Goal: Task Accomplishment & Management: Find specific page/section

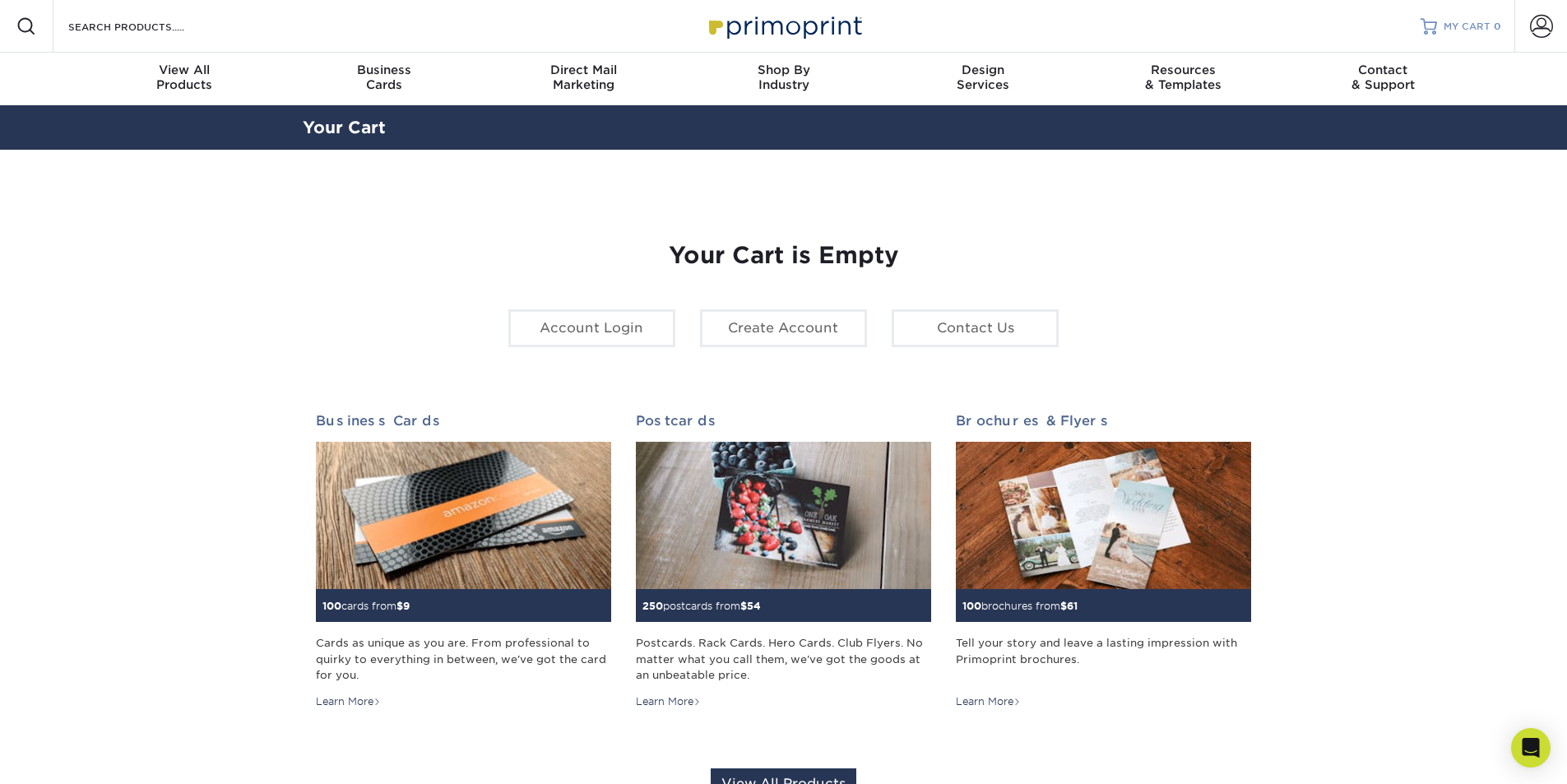
click at [1482, 27] on span "MY CART" at bounding box center [1467, 26] width 47 height 14
click at [1459, 19] on span "MY CART" at bounding box center [1467, 26] width 47 height 14
click at [1541, 19] on span at bounding box center [1541, 26] width 23 height 23
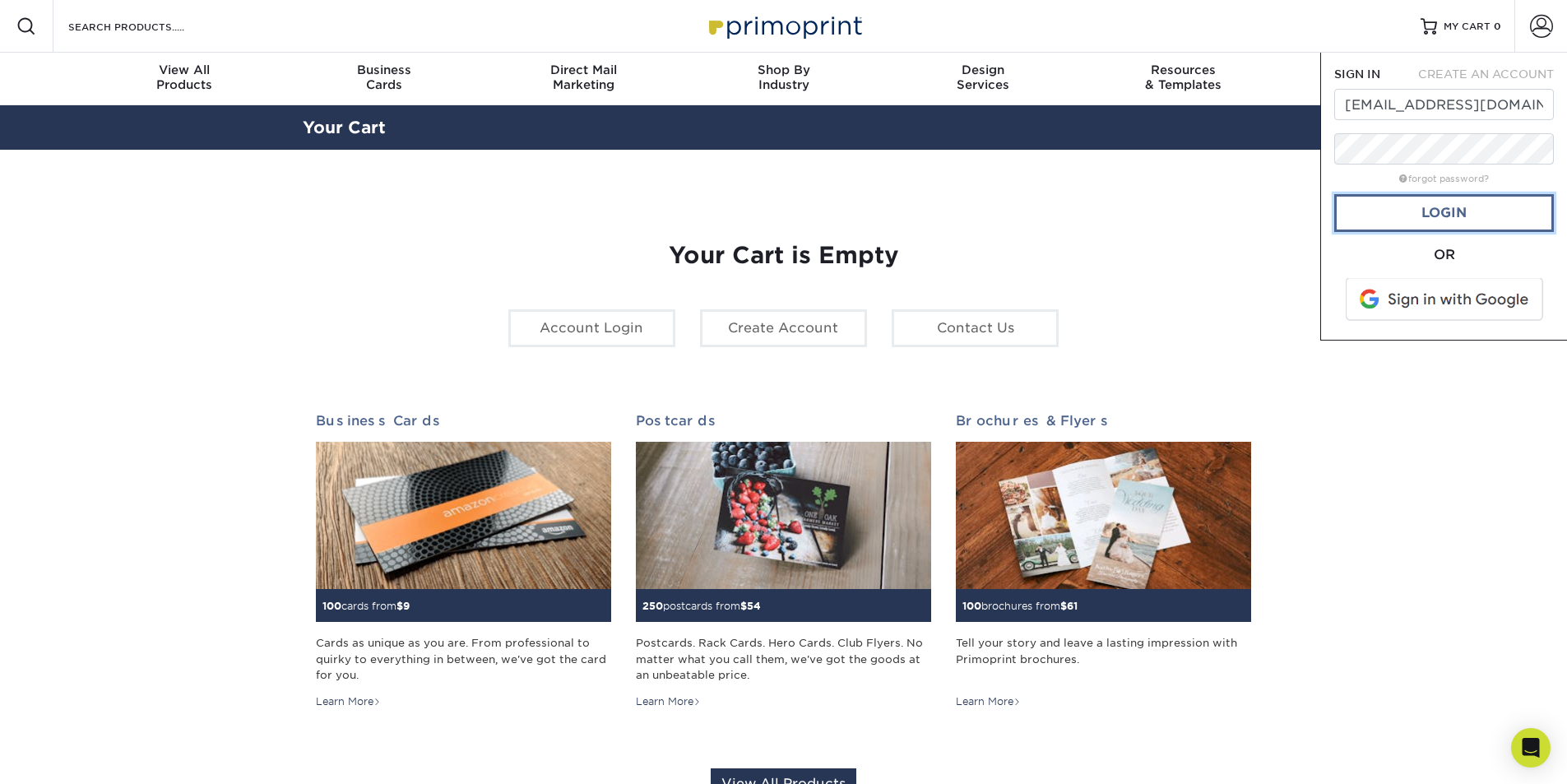
click at [1446, 216] on link "Login" at bounding box center [1445, 213] width 220 height 38
